Goal: Check status: Check status

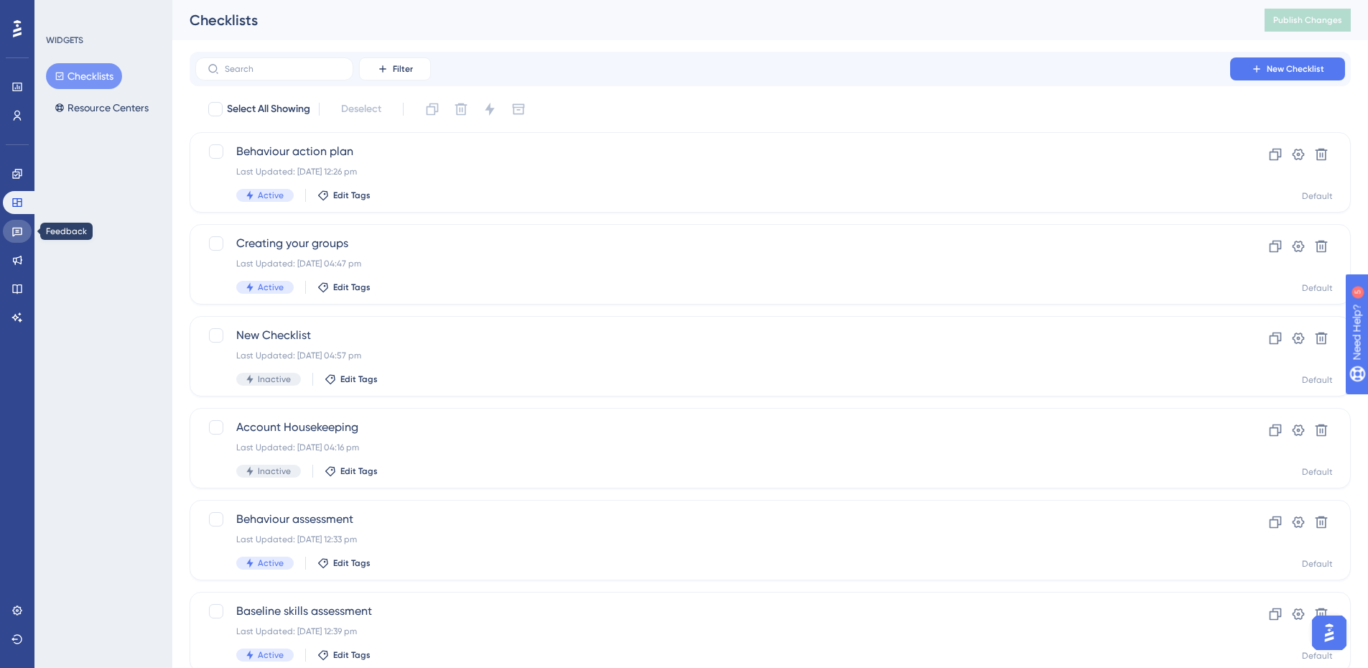
click at [10, 239] on link at bounding box center [17, 231] width 29 height 23
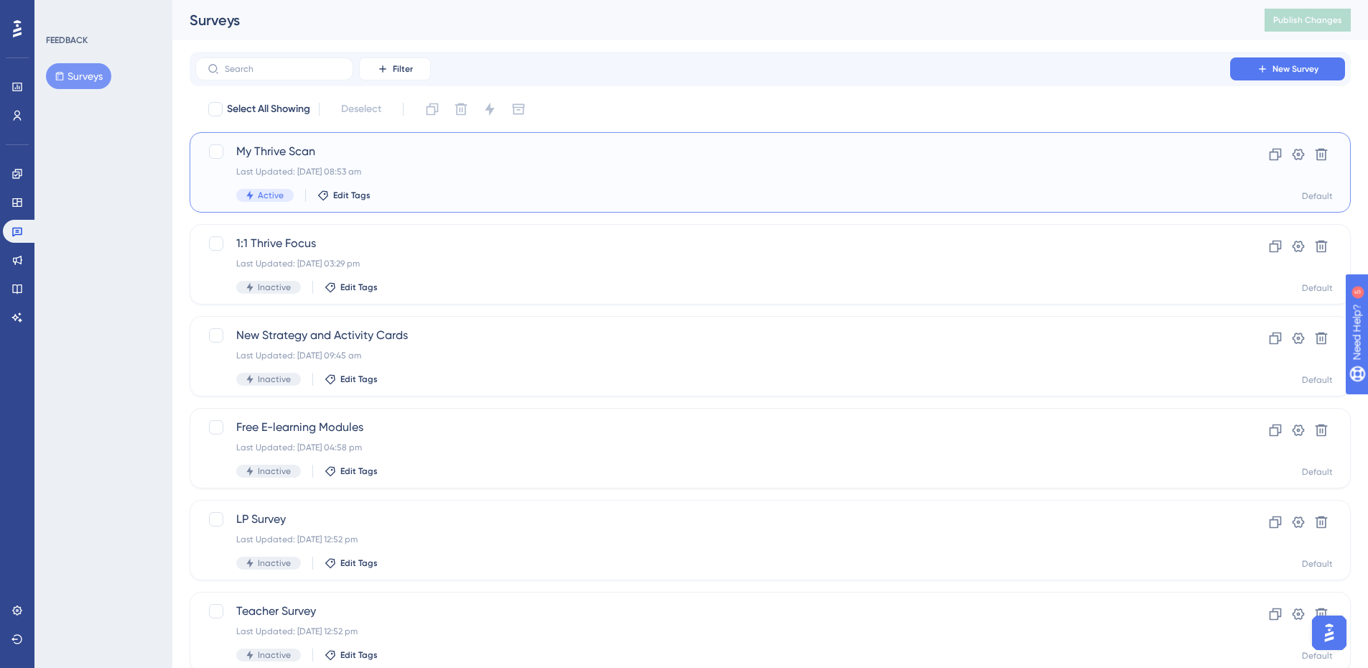
click at [284, 151] on span "My Thrive Scan" at bounding box center [712, 151] width 953 height 17
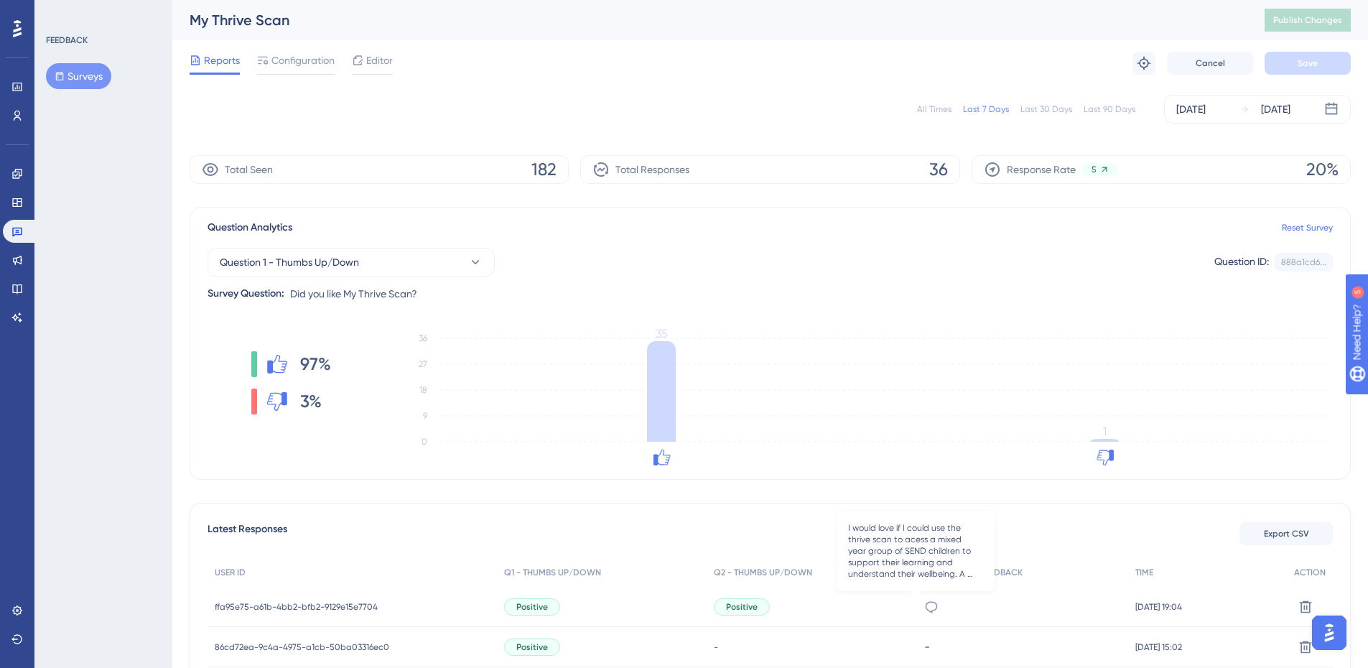
click at [924, 605] on icon at bounding box center [931, 607] width 14 height 14
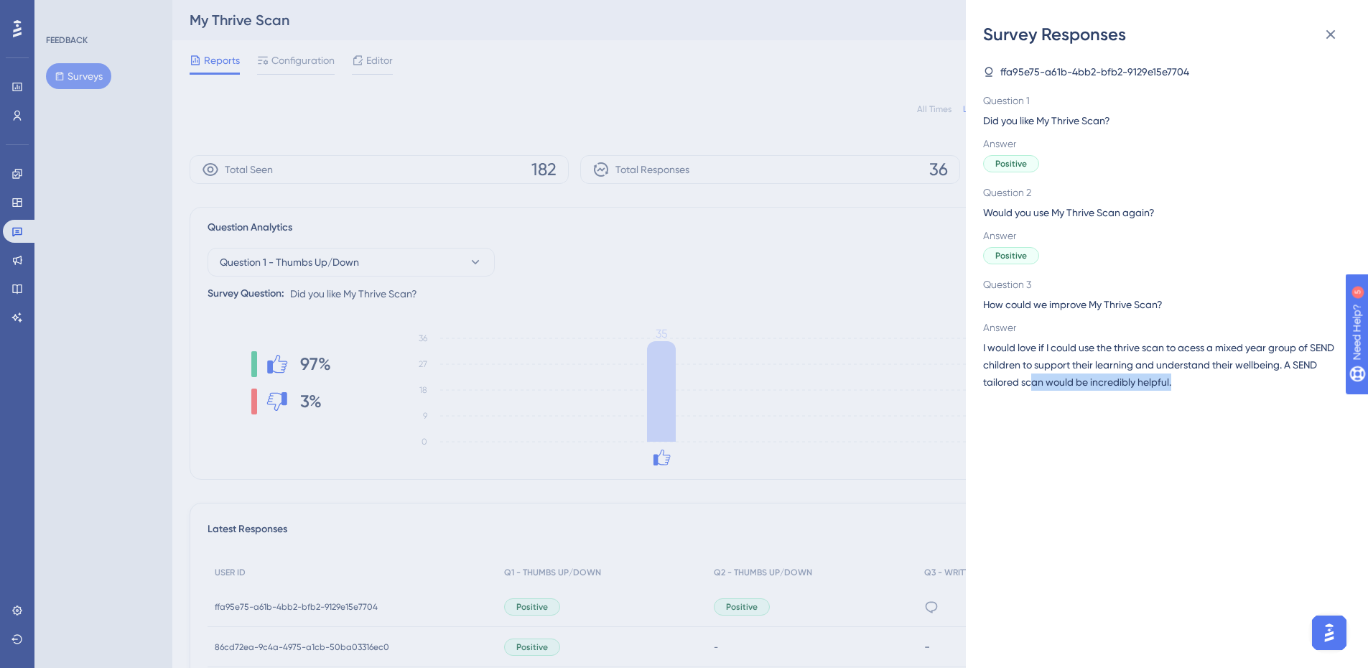
drag, startPoint x: 1127, startPoint y: 381, endPoint x: 1201, endPoint y: 381, distance: 73.2
click at [1201, 381] on span "I would love if I could use the thrive scan to acess a mixed year group of SEND…" at bounding box center [1161, 365] width 356 height 52
click at [1211, 383] on span "I would love if I could use the thrive scan to acess a mixed year group of SEND…" at bounding box center [1161, 365] width 356 height 52
click at [1211, 384] on span "I would love if I could use the thrive scan to acess a mixed year group of SEND…" at bounding box center [1161, 365] width 356 height 52
drag, startPoint x: 987, startPoint y: 368, endPoint x: 1329, endPoint y: 384, distance: 342.9
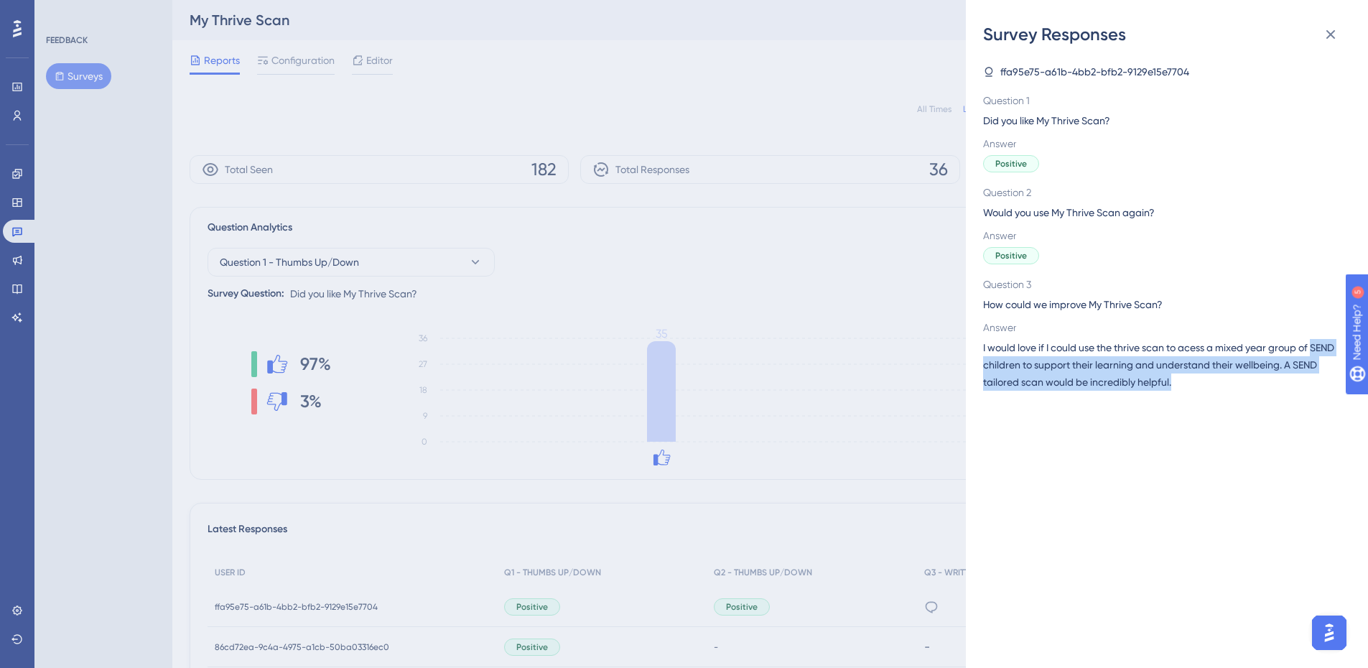
click at [1329, 384] on span "I would love if I could use the thrive scan to acess a mixed year group of SEND…" at bounding box center [1161, 365] width 356 height 52
click at [1262, 386] on span "I would love if I could use the thrive scan to acess a mixed year group of SEND…" at bounding box center [1161, 365] width 356 height 52
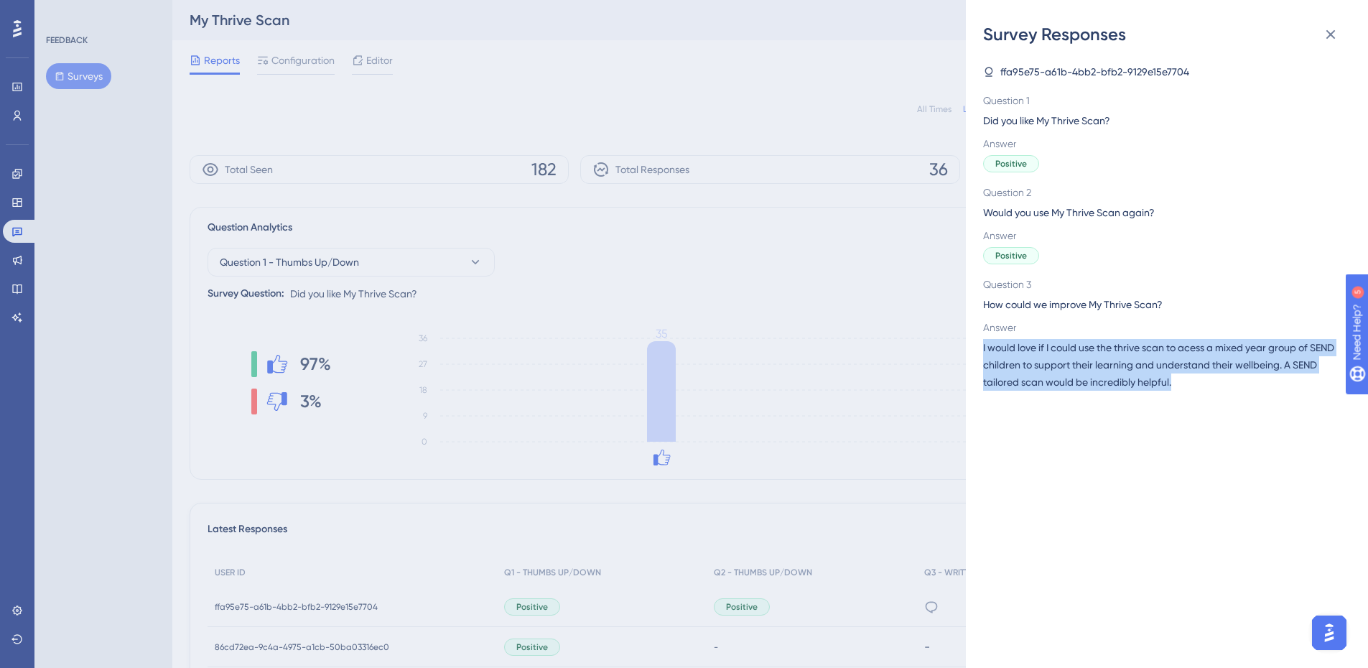
drag, startPoint x: 1169, startPoint y: 378, endPoint x: 969, endPoint y: 351, distance: 202.2
click at [969, 351] on div "Survey Responses ffa95e75-a61b-4bb2-bfb2-9129e15e7704 Question 1 Did you like M…" at bounding box center [1167, 334] width 402 height 668
